Goal: Task Accomplishment & Management: Use online tool/utility

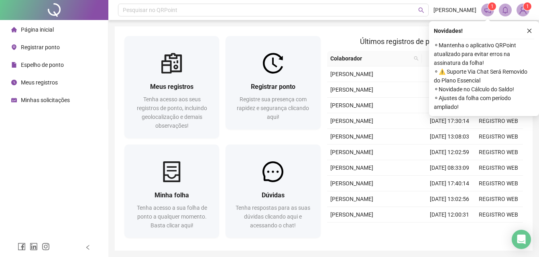
click at [33, 45] on span "Registrar ponto" at bounding box center [40, 47] width 39 height 6
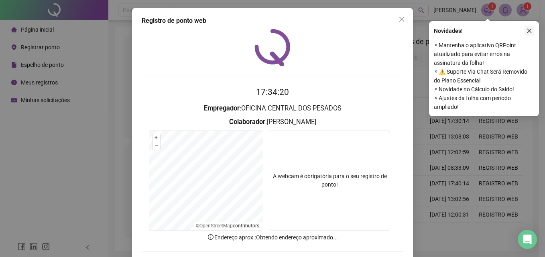
click at [528, 30] on icon "close" at bounding box center [529, 31] width 4 height 4
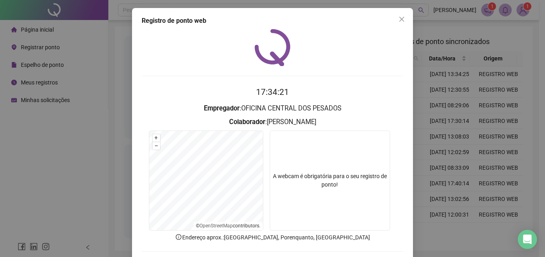
scroll to position [38, 0]
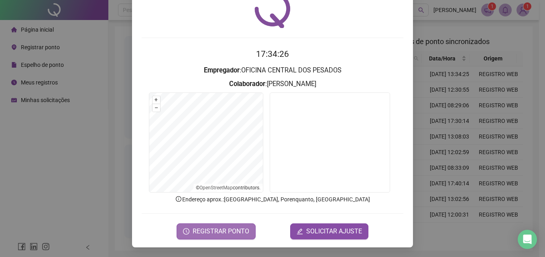
click at [215, 232] on span "REGISTRAR PONTO" at bounding box center [220, 232] width 57 height 10
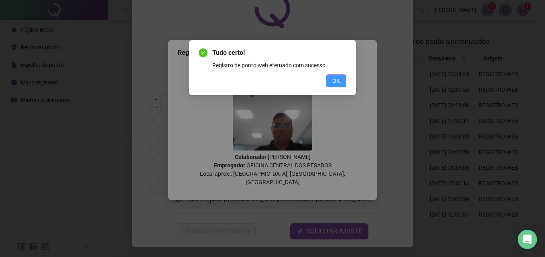
click at [335, 84] on span "OK" at bounding box center [336, 81] width 8 height 9
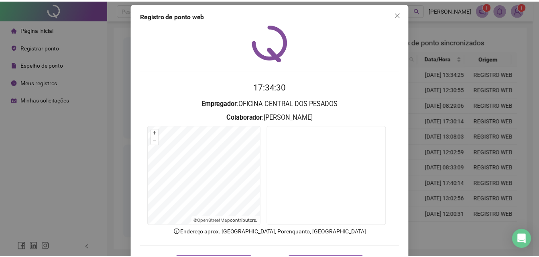
scroll to position [0, 0]
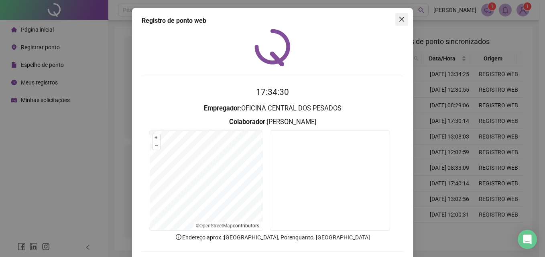
click at [398, 20] on icon "close" at bounding box center [401, 19] width 6 height 6
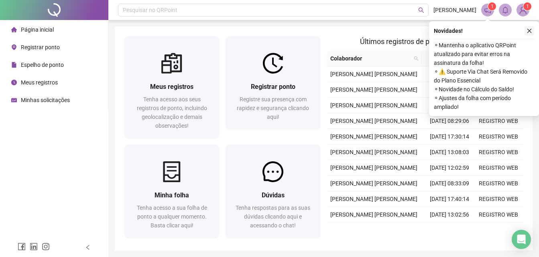
click at [531, 30] on icon "close" at bounding box center [529, 31] width 6 height 6
